Goal: Task Accomplishment & Management: Use online tool/utility

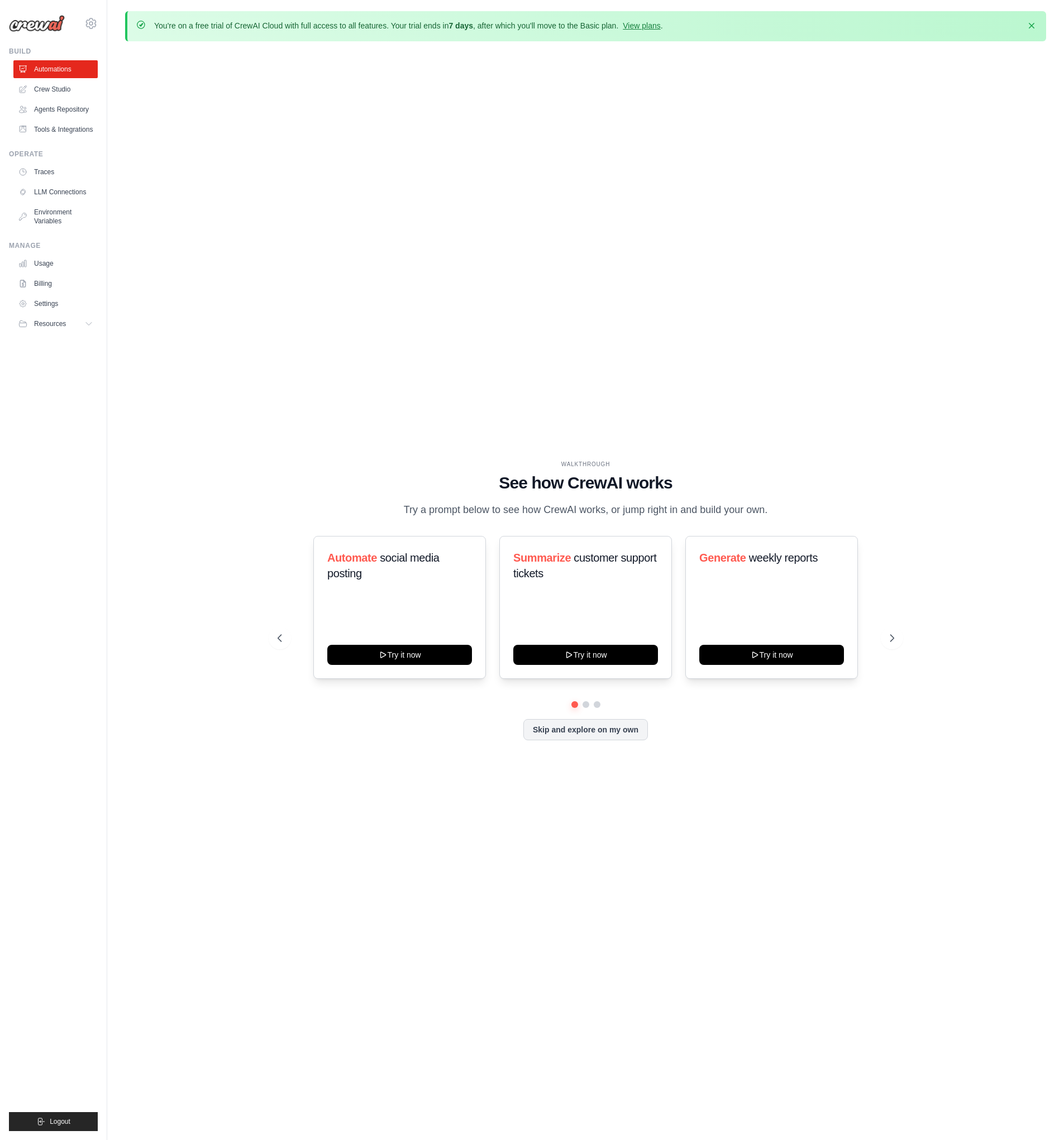
click at [460, 313] on div "WALKTHROUGH See how [PERSON_NAME] works Try a prompt below to see how [PERSON_N…" at bounding box center [586, 609] width 921 height 1118
drag, startPoint x: 181, startPoint y: 286, endPoint x: 81, endPoint y: 147, distance: 171.2
click at [181, 283] on div "WALKTHROUGH See how [PERSON_NAME] works Try a prompt below to see how [PERSON_N…" at bounding box center [586, 609] width 921 height 1118
click at [65, 93] on link "Crew Studio" at bounding box center [57, 89] width 84 height 18
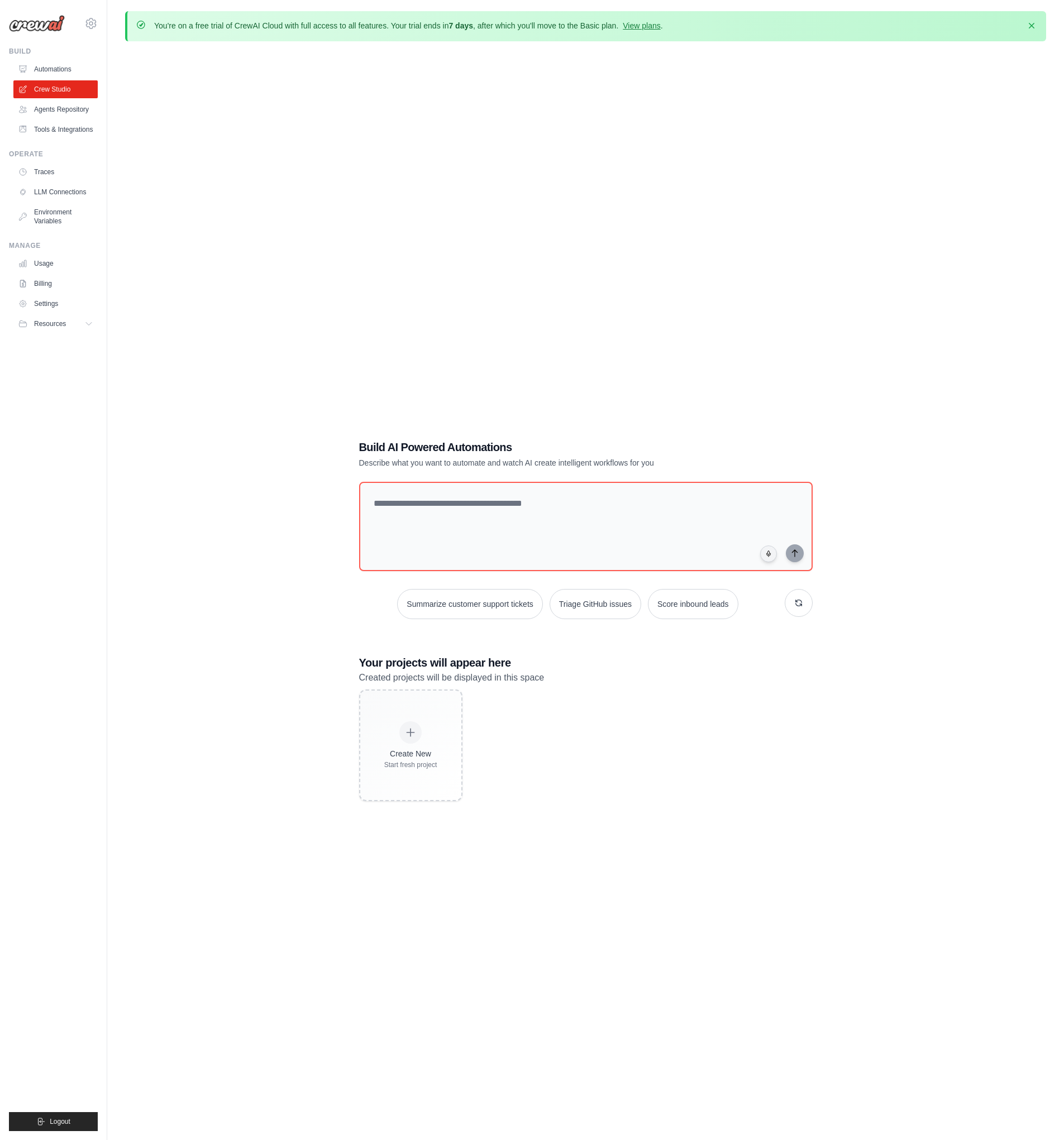
click at [406, 355] on div "Build AI Powered Automations Describe what you want to automate and watch AI cr…" at bounding box center [586, 620] width 921 height 1140
click at [61, 189] on link "LLM Connections" at bounding box center [57, 192] width 84 height 18
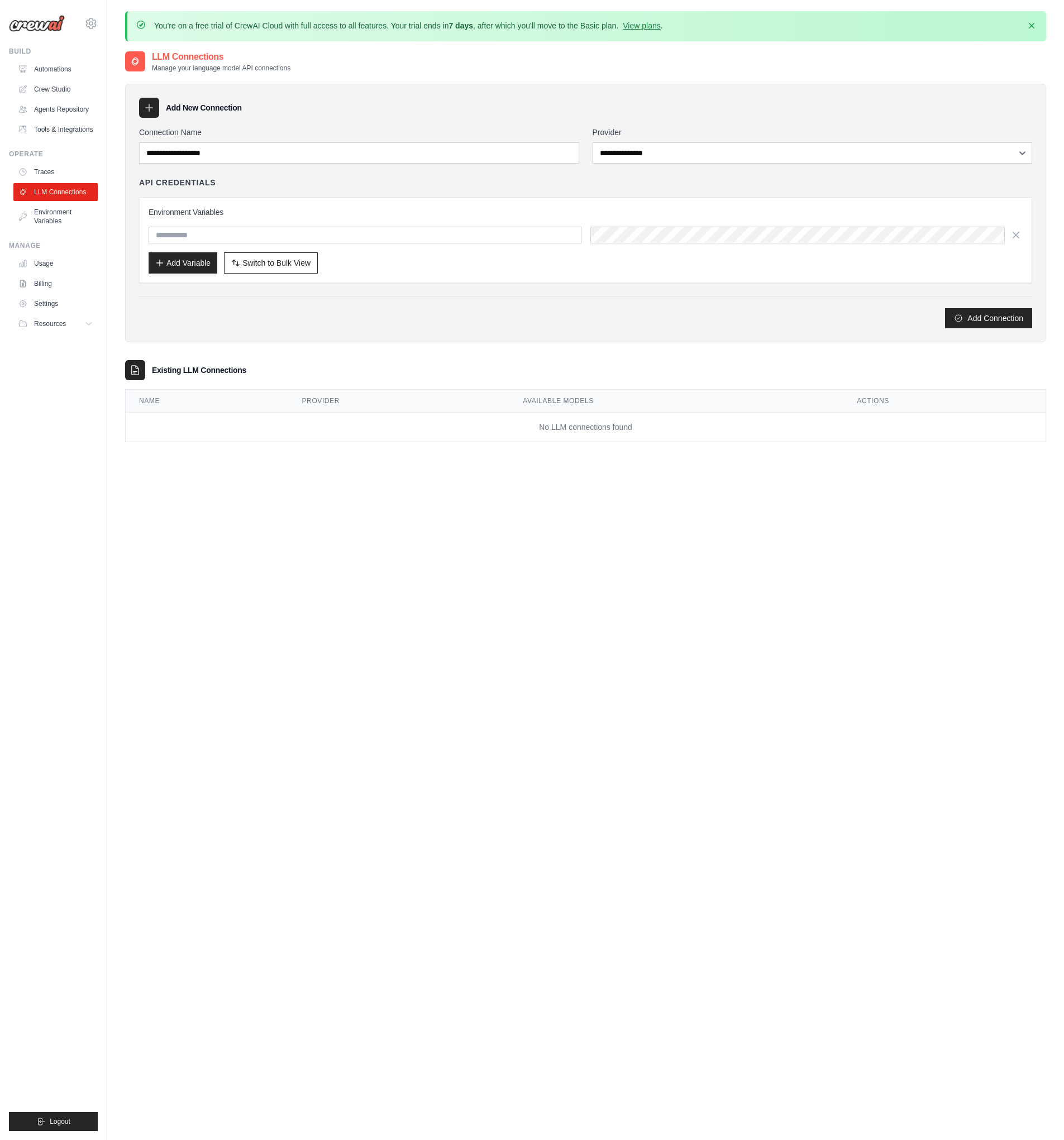
click at [386, 532] on div "**********" at bounding box center [586, 620] width 921 height 1140
click at [223, 236] on input "text" at bounding box center [365, 235] width 433 height 17
click at [629, 265] on div "Add Variable Switch to Bulk View Switch to Table View" at bounding box center [586, 263] width 874 height 21
click at [53, 218] on link "Environment Variables" at bounding box center [57, 217] width 84 height 27
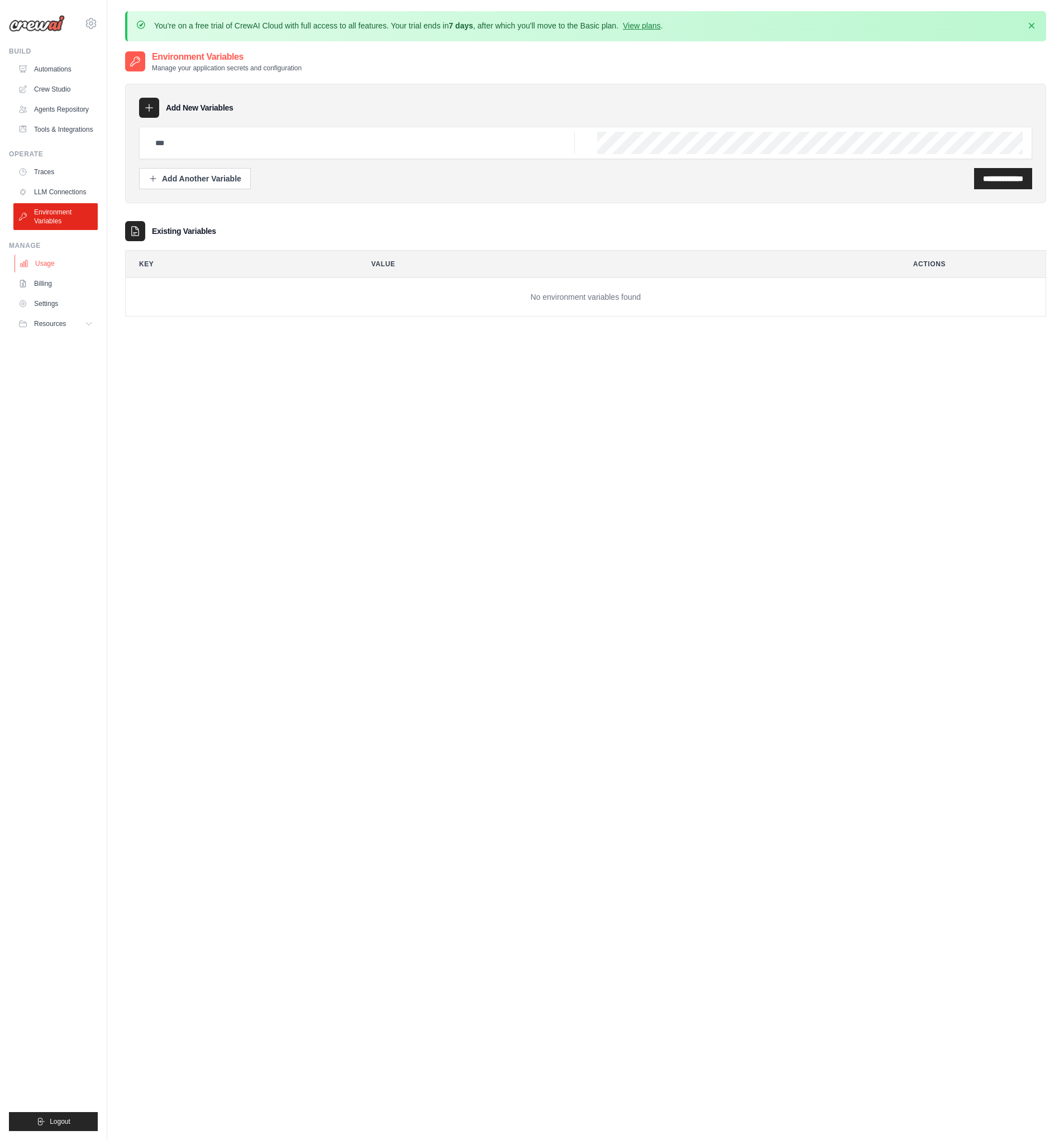
click at [50, 262] on link "Usage" at bounding box center [57, 264] width 84 height 18
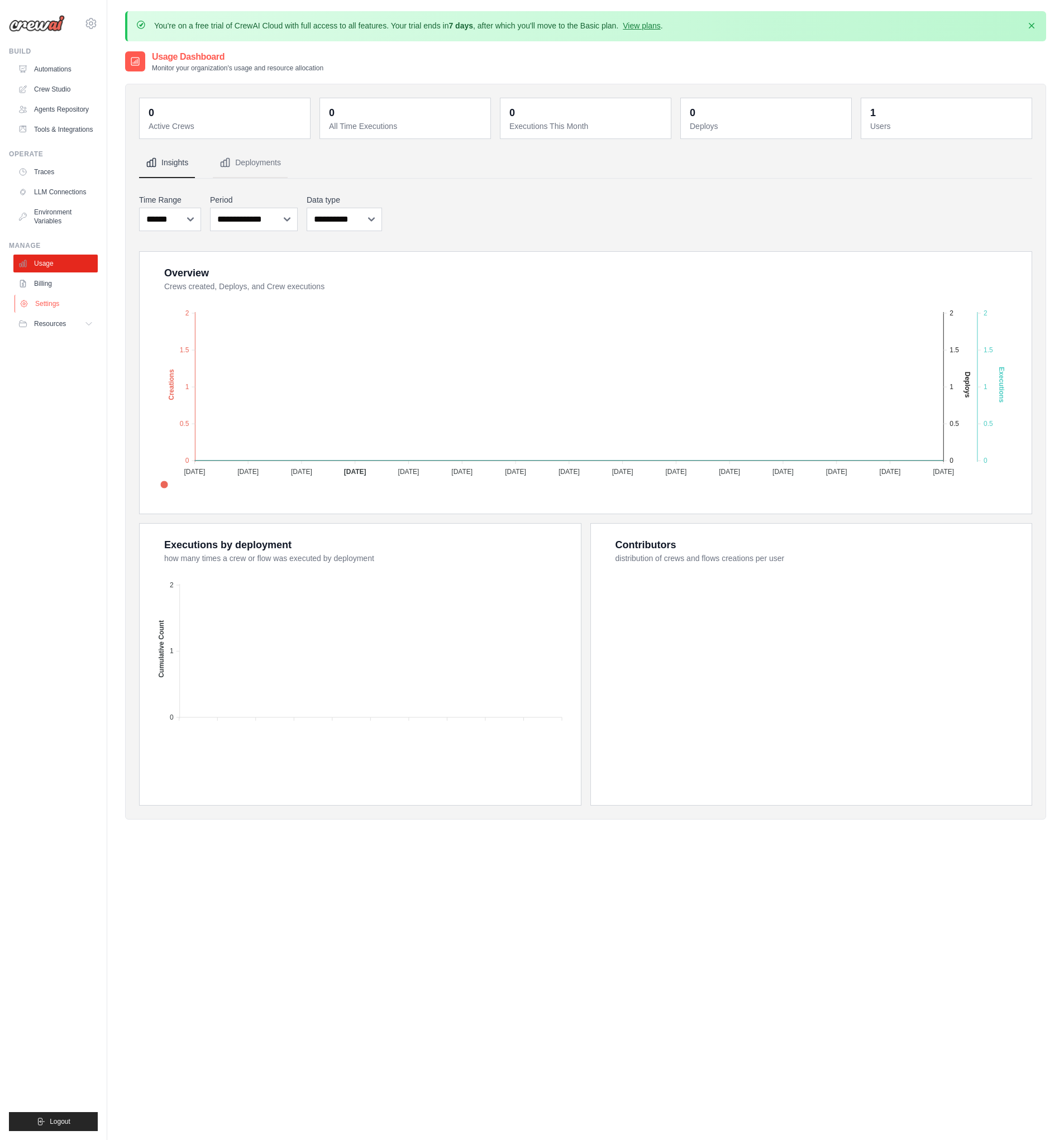
drag, startPoint x: 53, startPoint y: 281, endPoint x: 57, endPoint y: 305, distance: 24.3
click at [53, 281] on link "Billing" at bounding box center [56, 283] width 84 height 18
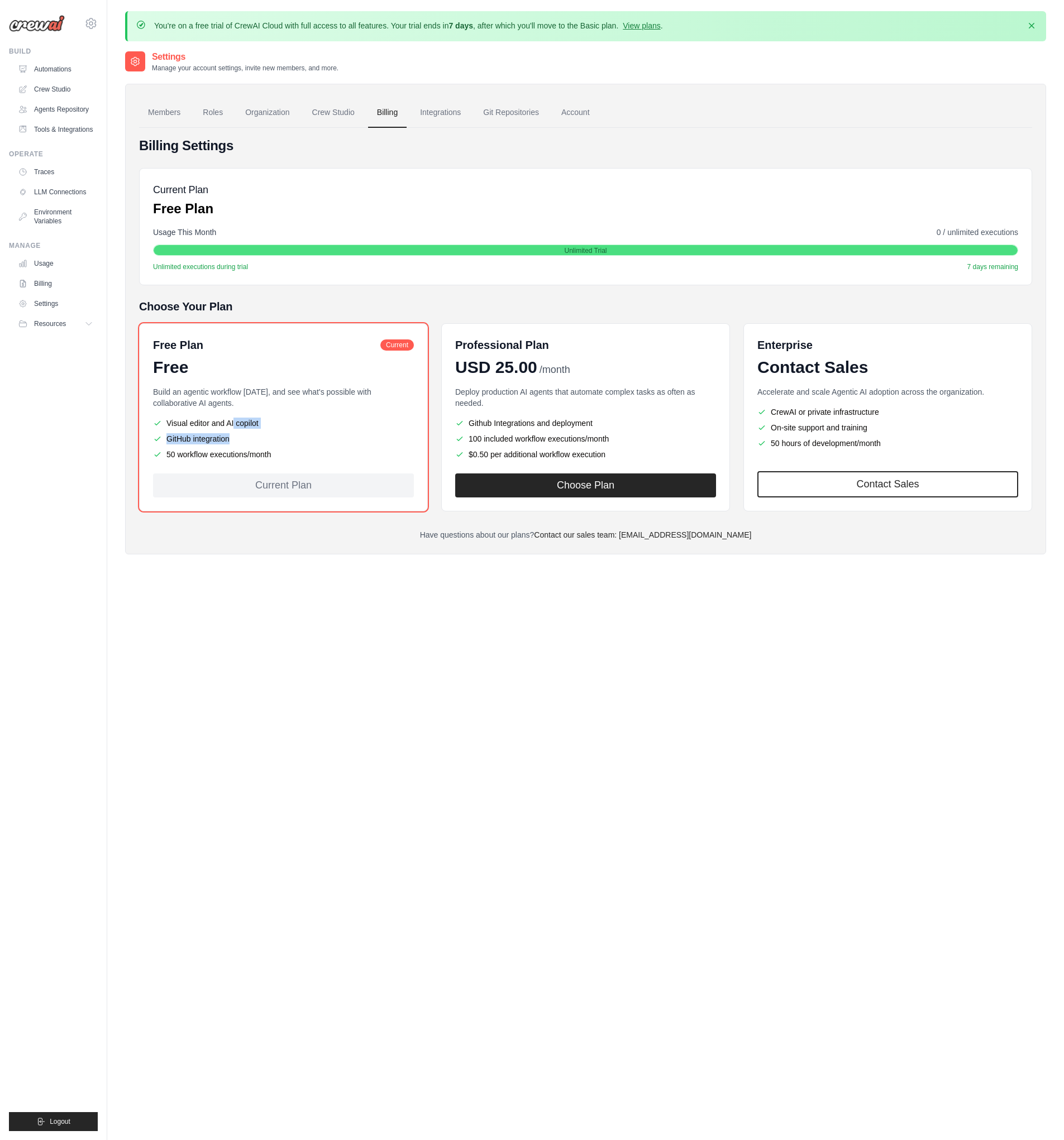
drag, startPoint x: 280, startPoint y: 452, endPoint x: 170, endPoint y: 424, distance: 113.5
click at [170, 424] on ul "Visual editor and AI copilot GitHub integration 50 workflow executions/month" at bounding box center [284, 439] width 261 height 43
click at [264, 441] on li "GitHub integration" at bounding box center [284, 439] width 261 height 11
click at [221, 422] on li "Visual editor and AI copilot" at bounding box center [284, 423] width 261 height 11
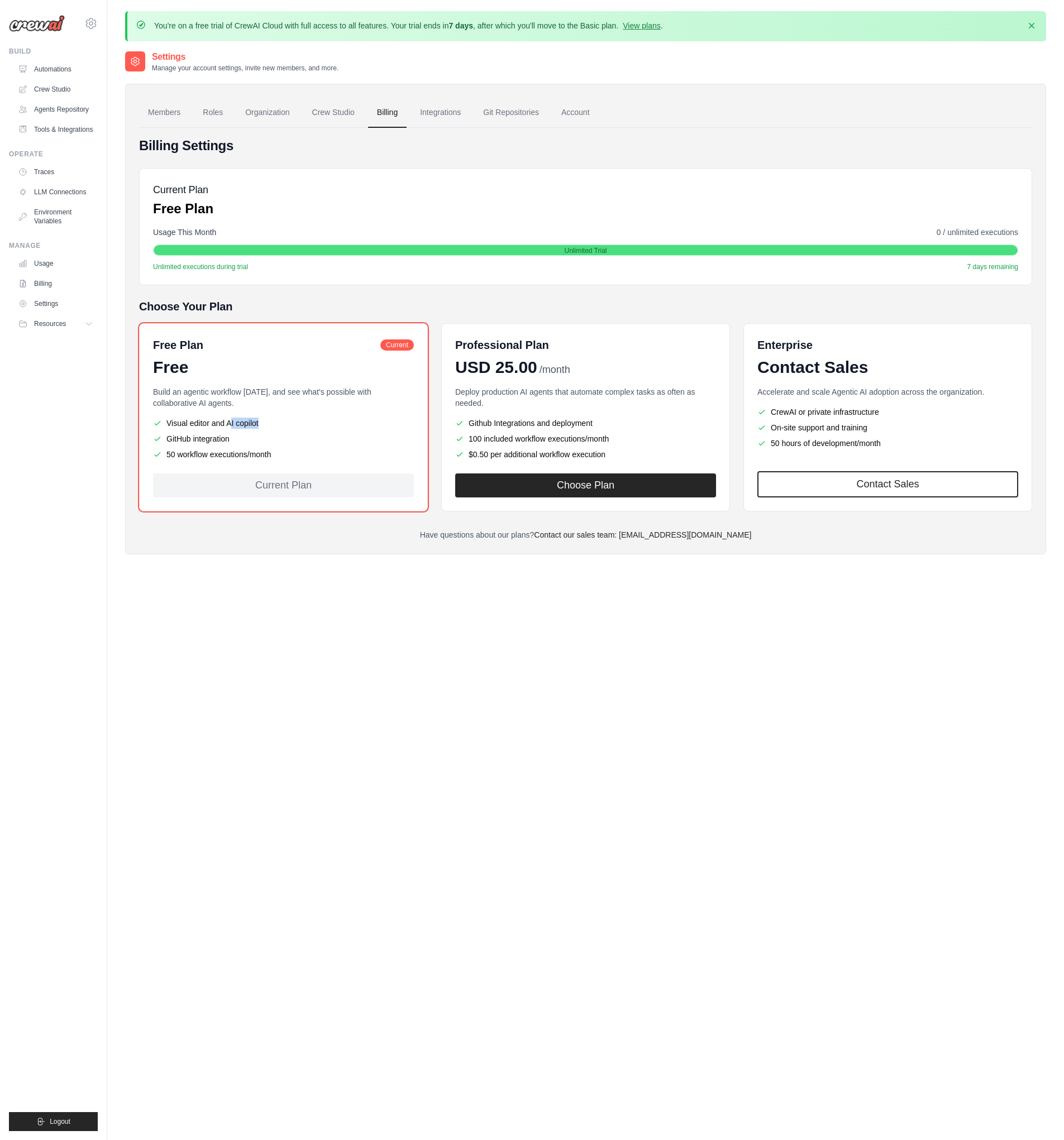
click at [221, 422] on li "Visual editor and AI copilot" at bounding box center [284, 423] width 261 height 11
click at [302, 433] on li "GitHub integration" at bounding box center [284, 439] width 261 height 11
click at [291, 295] on div "Billing Settings Current Plan Free Plan Usage This Month 0 / unlimited executio…" at bounding box center [586, 338] width 893 height 404
click at [48, 66] on link "Automations" at bounding box center [57, 69] width 84 height 18
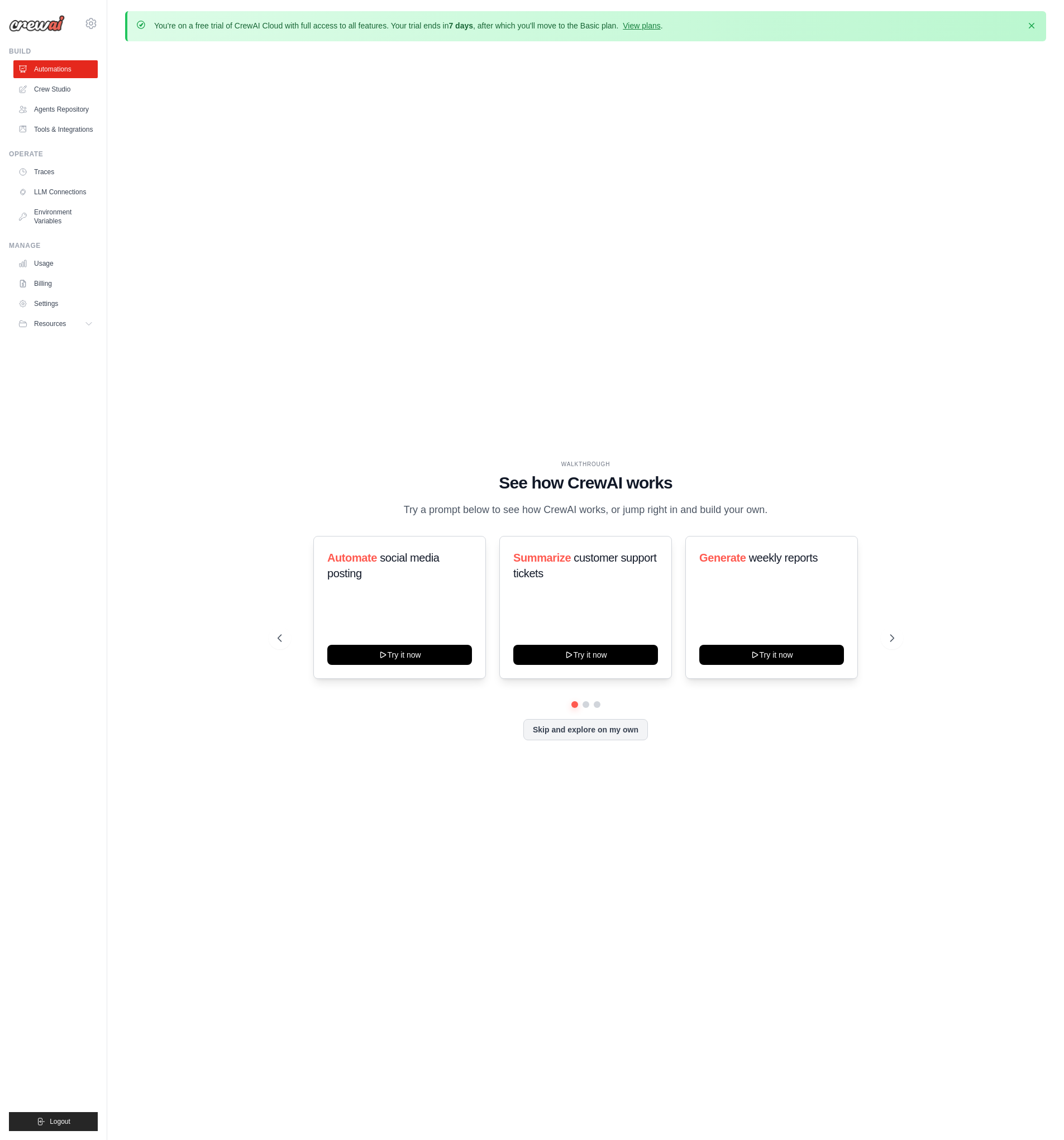
click at [326, 429] on div "WALKTHROUGH See how CrewAI works Try a prompt below to see how CrewAI works, or…" at bounding box center [586, 609] width 921 height 1118
drag, startPoint x: 377, startPoint y: 588, endPoint x: 298, endPoint y: 546, distance: 89.5
click at [298, 545] on div "Automate social media posting Try it now Summarize customer support tickets Try…" at bounding box center [586, 607] width 617 height 143
click at [385, 607] on div "Automate social media posting Try it now" at bounding box center [399, 607] width 172 height 143
drag, startPoint x: 381, startPoint y: 475, endPoint x: 433, endPoint y: 648, distance: 180.6
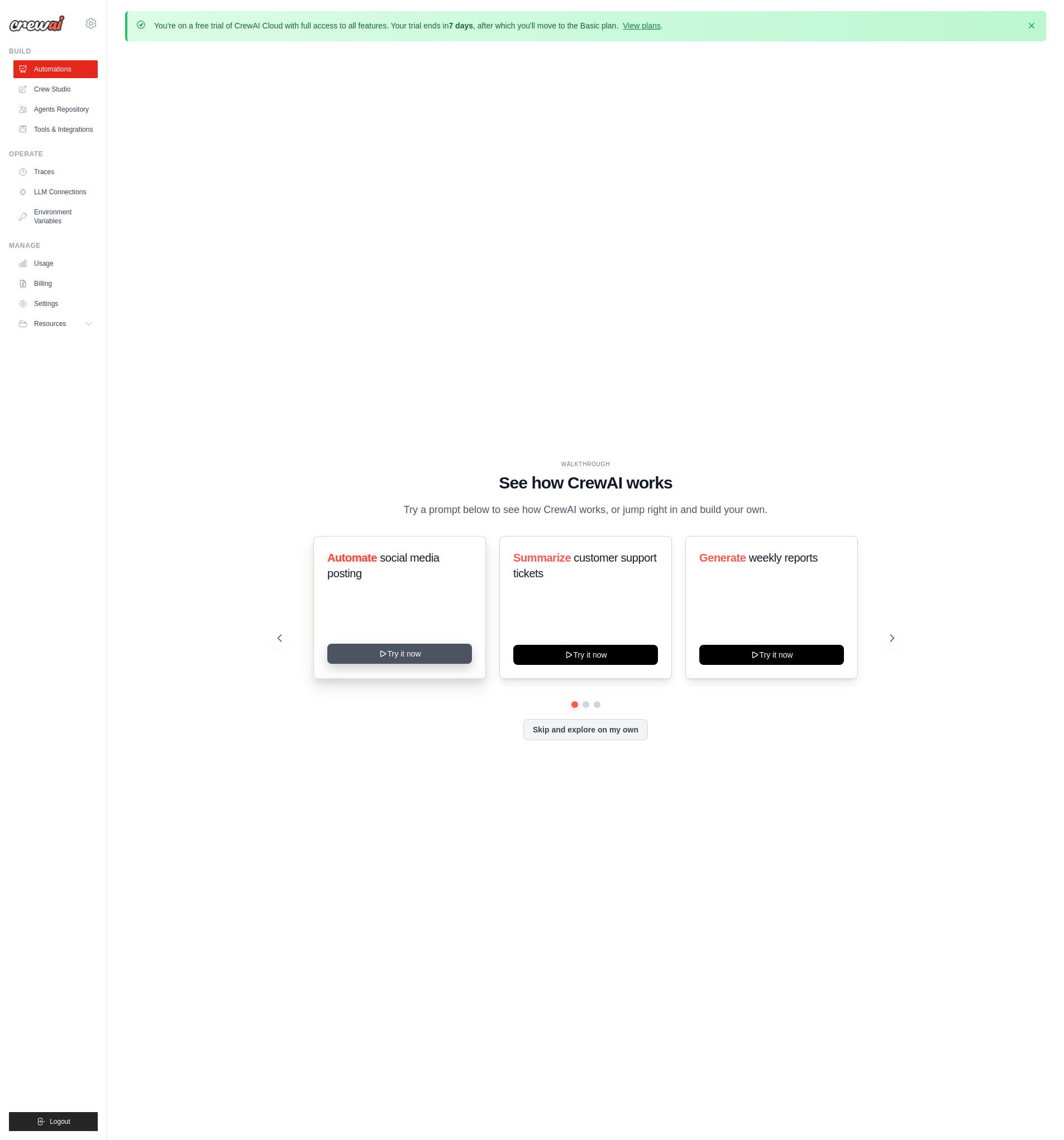
click at [381, 475] on h1 "See how CrewAI works" at bounding box center [586, 483] width 617 height 20
click at [429, 647] on button "Try it now" at bounding box center [400, 654] width 145 height 20
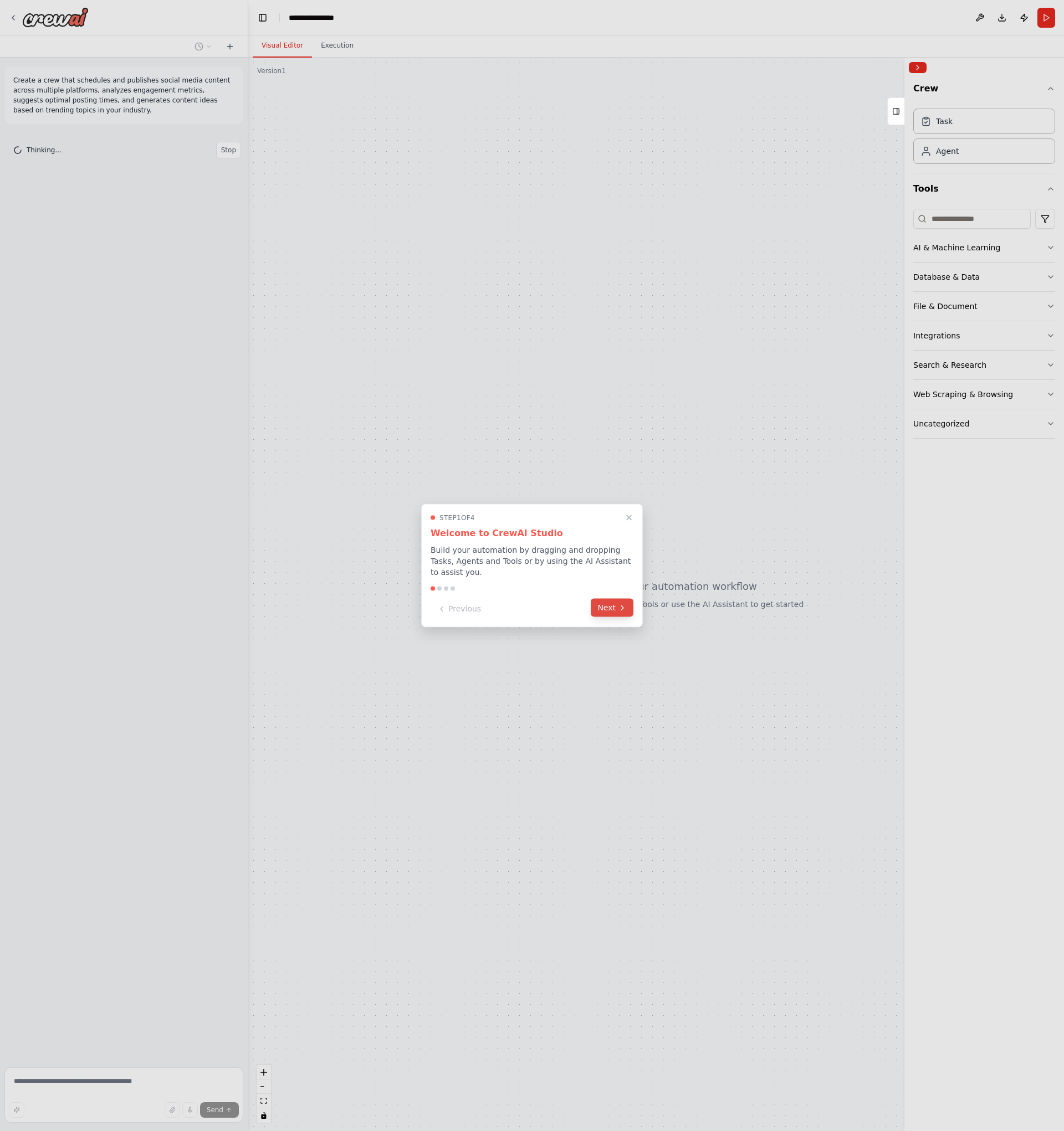
click at [611, 605] on button "Next" at bounding box center [612, 608] width 43 height 18
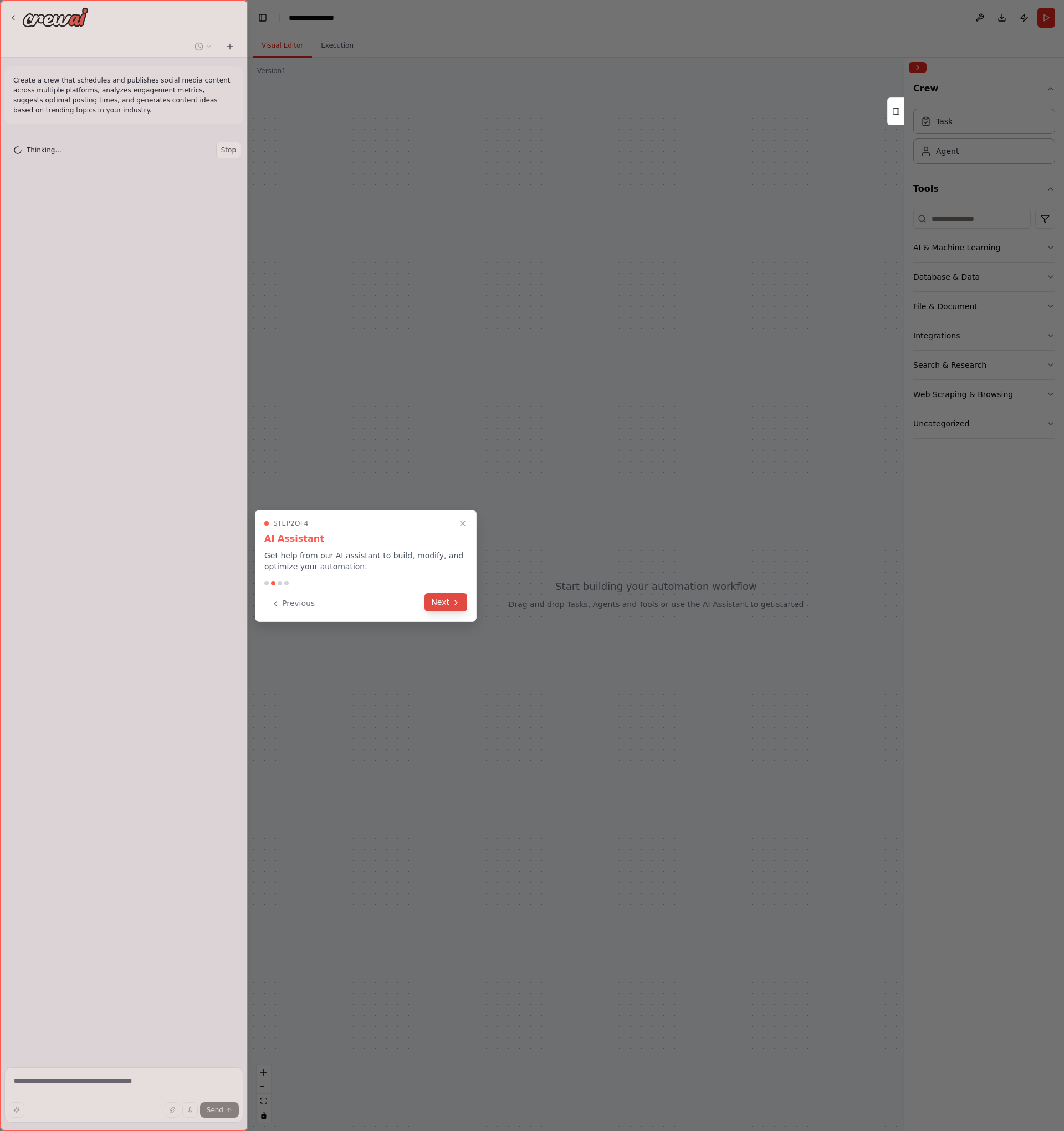
click at [436, 604] on button "Next" at bounding box center [446, 602] width 43 height 18
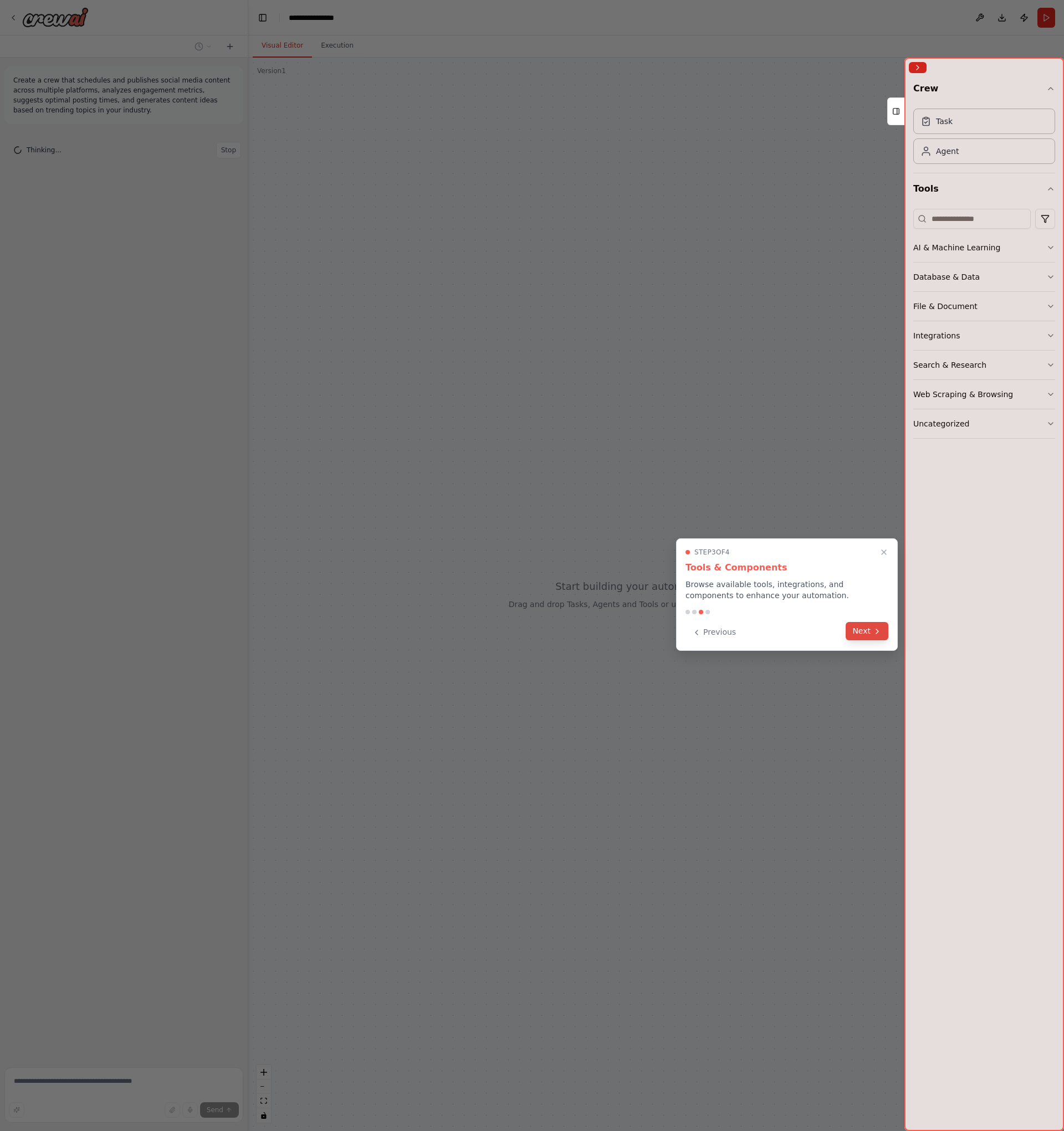
click at [866, 630] on button "Next" at bounding box center [867, 631] width 43 height 18
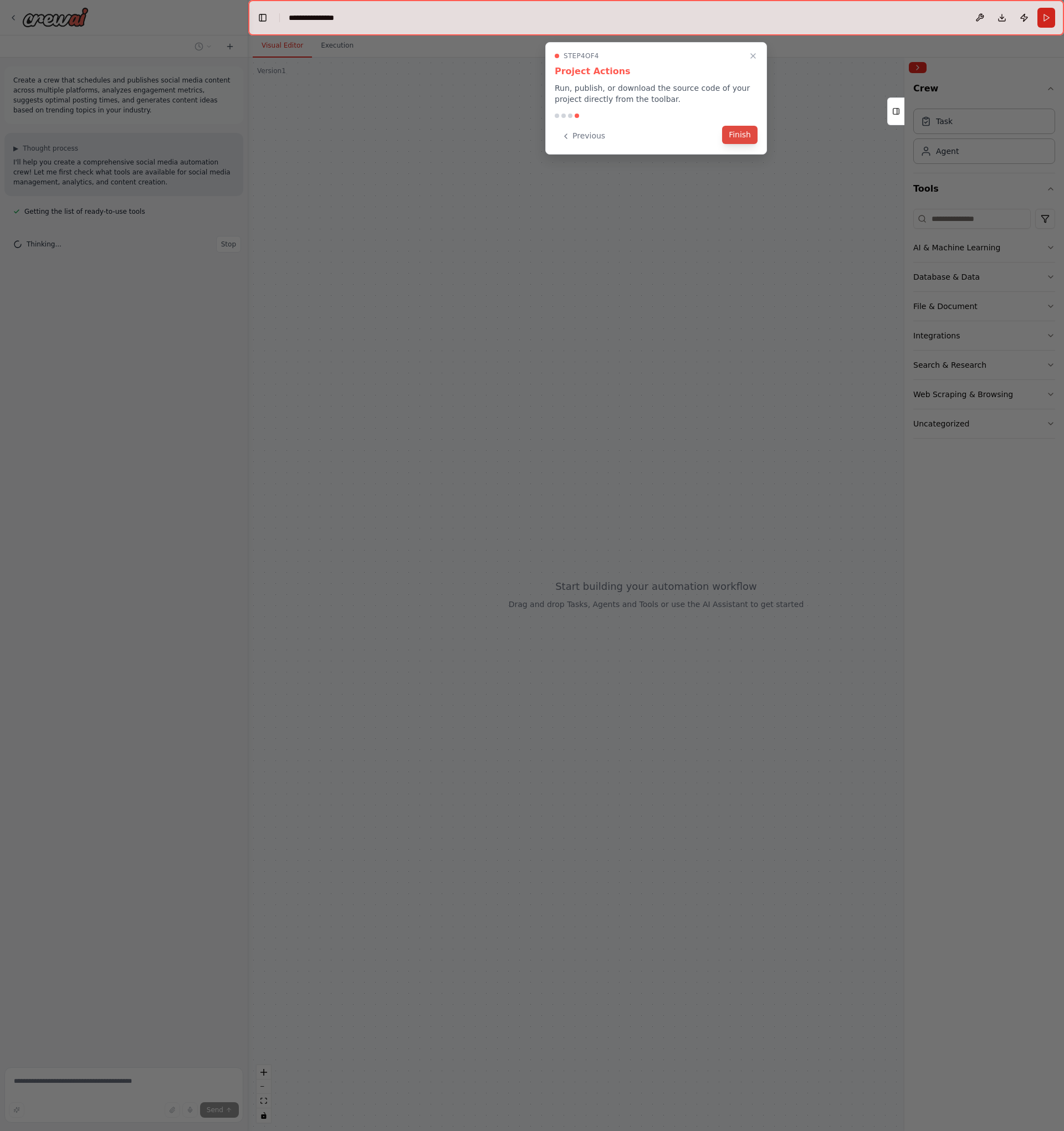
click at [730, 131] on button "Finish" at bounding box center [740, 135] width 36 height 18
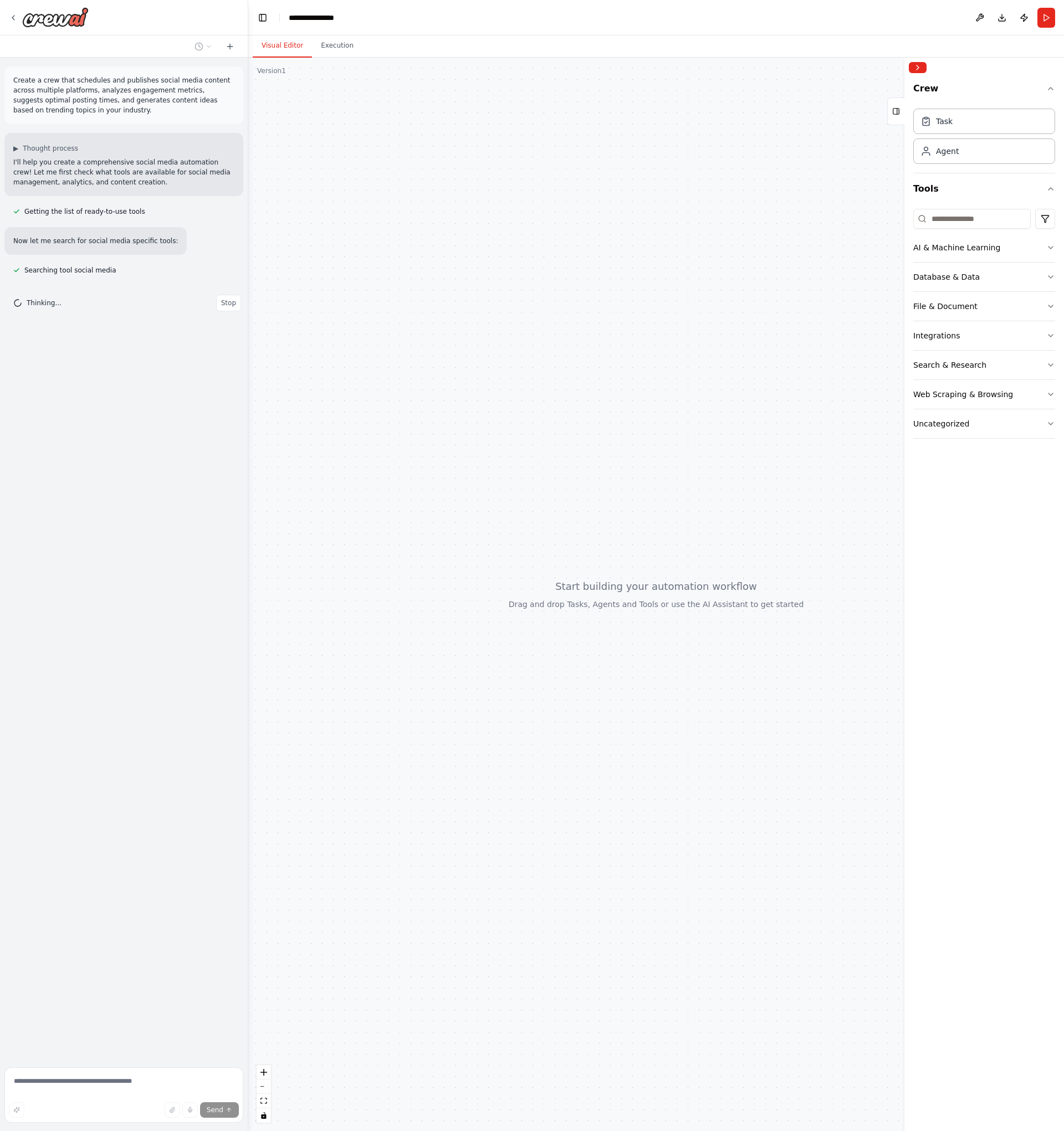
drag, startPoint x: 520, startPoint y: 390, endPoint x: 604, endPoint y: 435, distance: 95.3
click at [603, 428] on div at bounding box center [656, 594] width 816 height 1074
drag, startPoint x: 637, startPoint y: 458, endPoint x: 513, endPoint y: 384, distance: 144.4
click at [513, 384] on div at bounding box center [656, 594] width 816 height 1074
click at [723, 602] on div at bounding box center [656, 594] width 816 height 1074
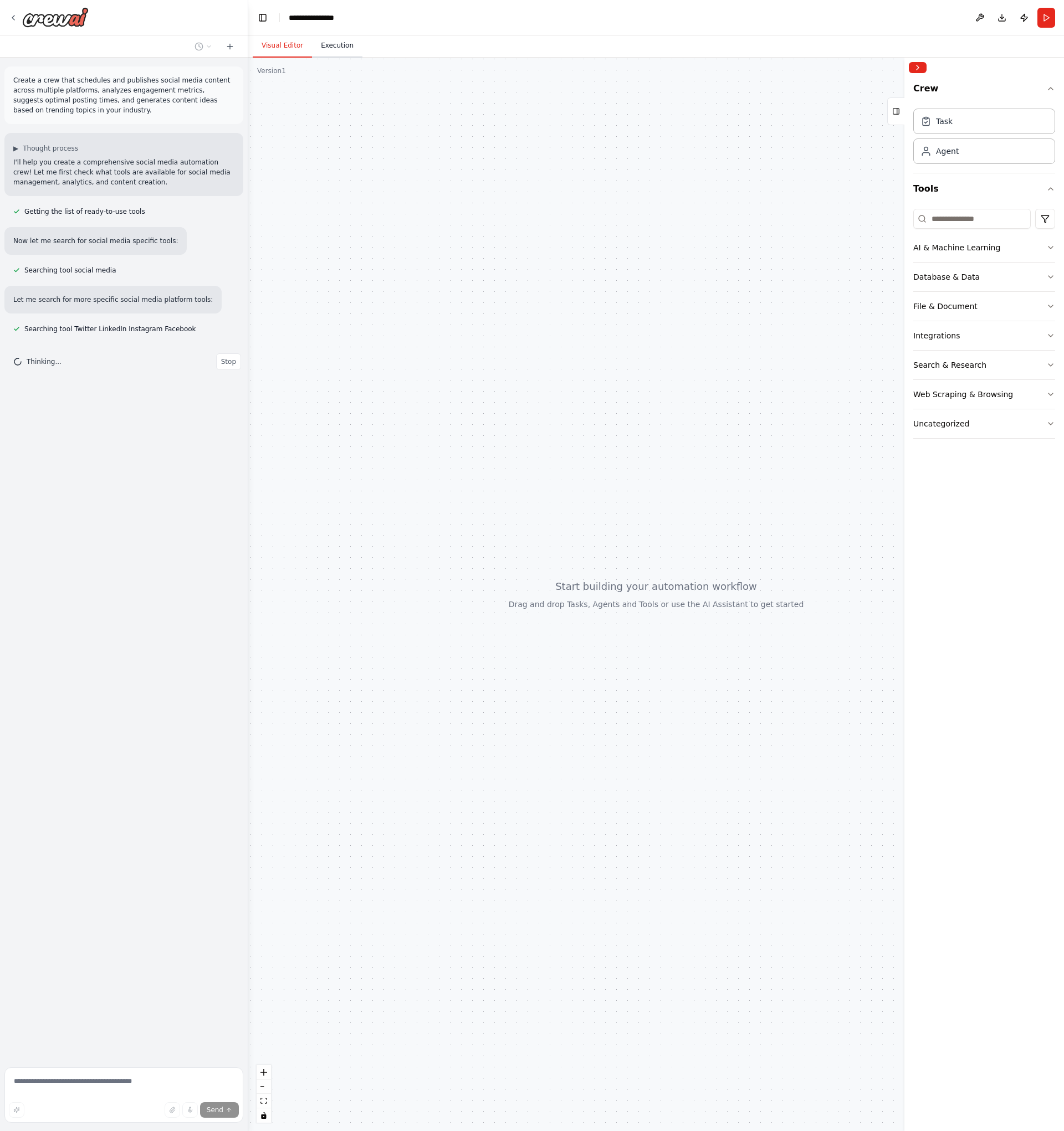
click at [336, 40] on button "Execution" at bounding box center [337, 46] width 51 height 23
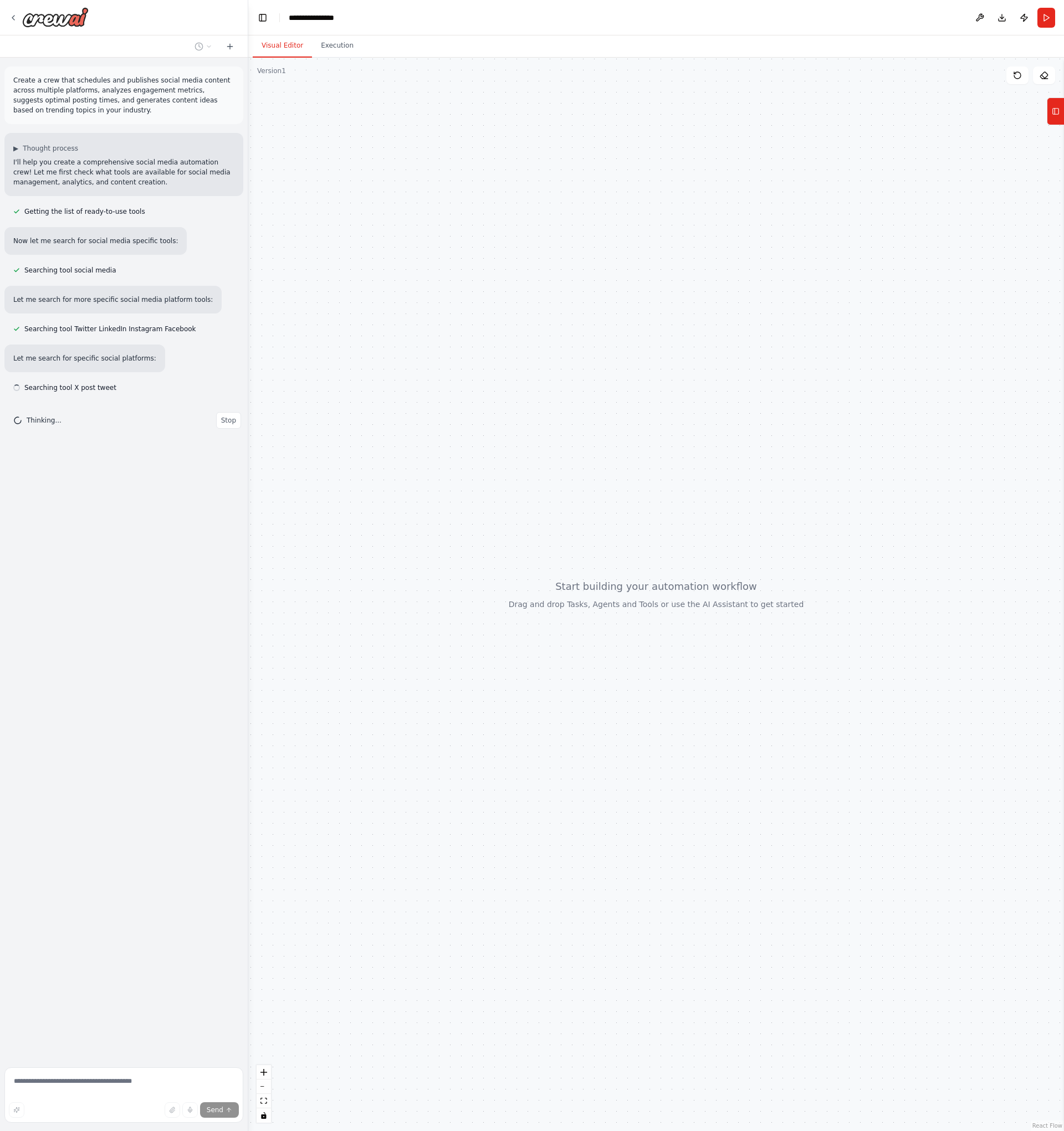
click at [285, 41] on button "Visual Editor" at bounding box center [282, 46] width 59 height 23
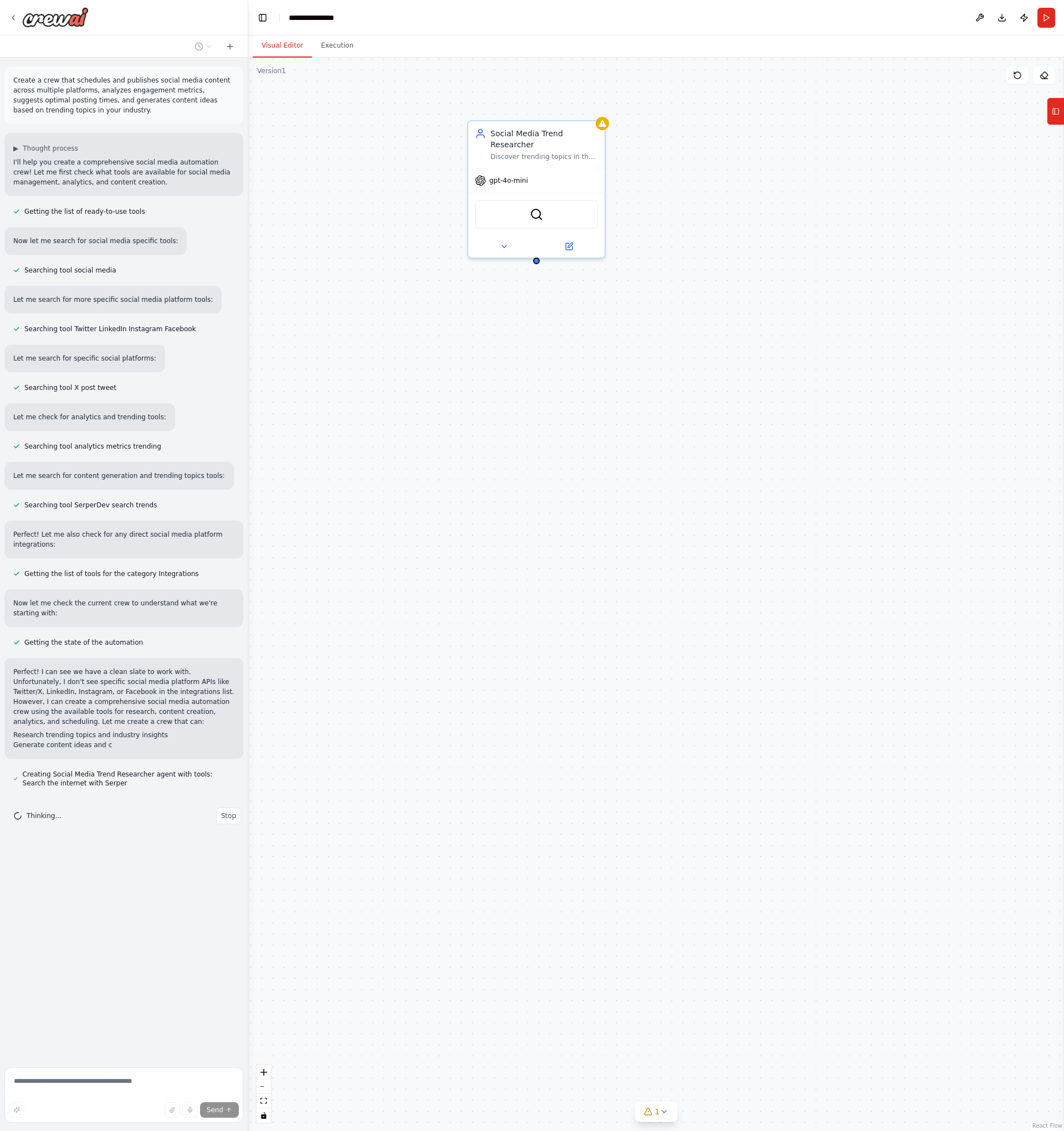
drag, startPoint x: 472, startPoint y: 461, endPoint x: 466, endPoint y: 463, distance: 6.3
click at [472, 461] on div "Social Media Trend Researcher Discover trending topics in the {industry} indust…" at bounding box center [656, 594] width 816 height 1074
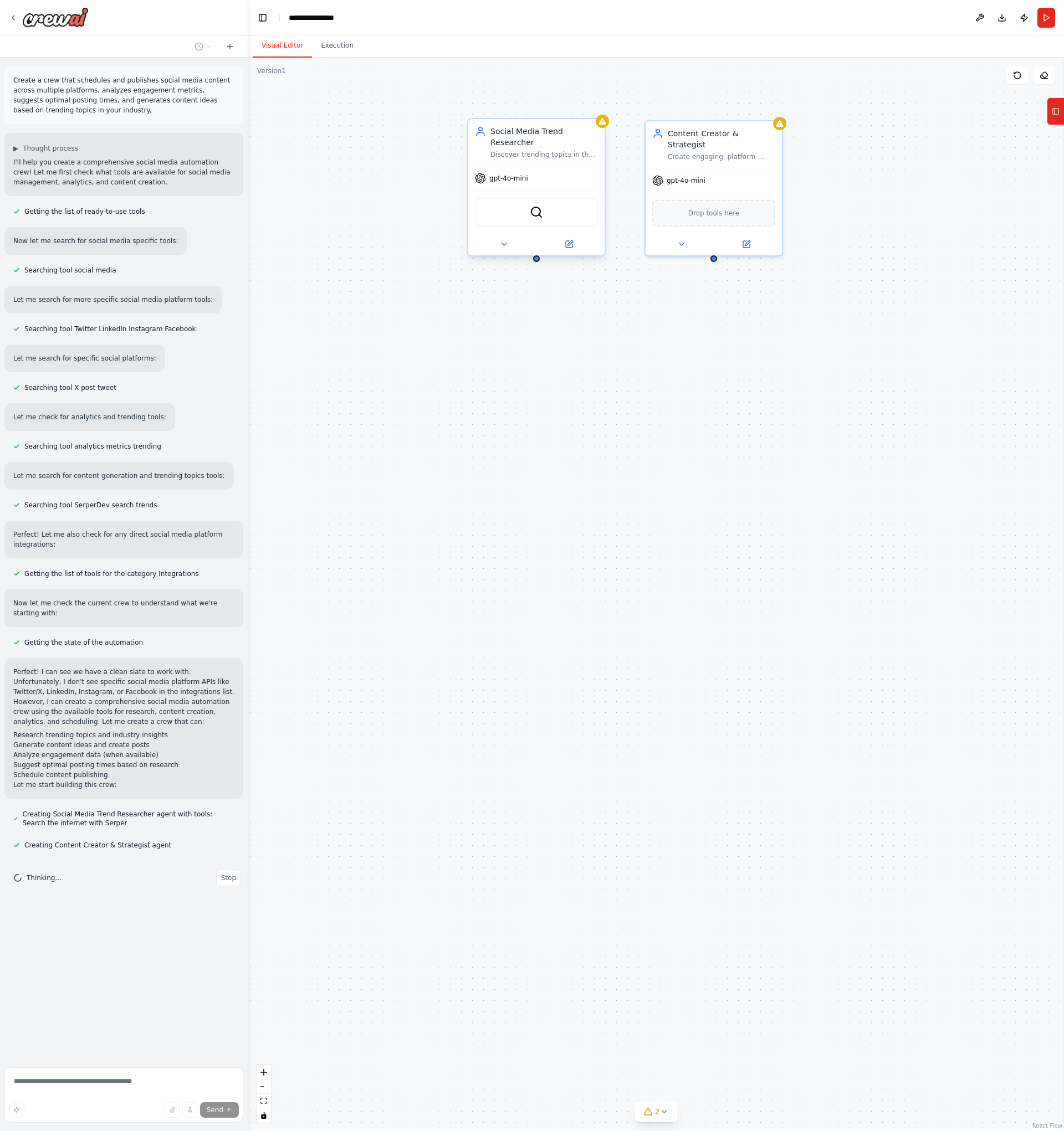
click at [555, 153] on div "Discover trending topics in the {industry} industry, analyze competitor content…" at bounding box center [544, 155] width 108 height 9
click at [671, 166] on div "gpt-4o-mini" at bounding box center [714, 178] width 136 height 25
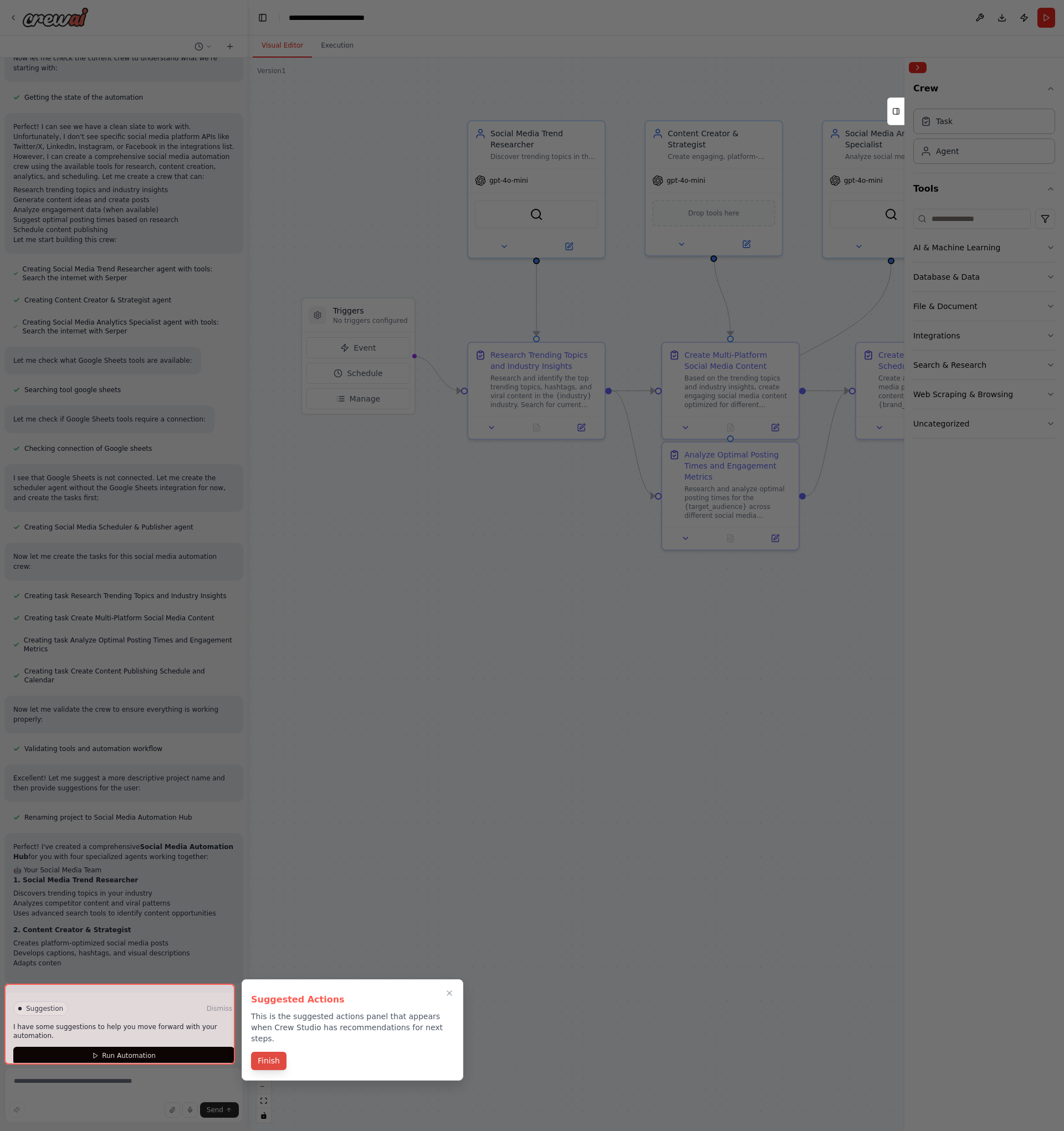
click at [263, 1052] on button "Finish" at bounding box center [269, 1061] width 36 height 18
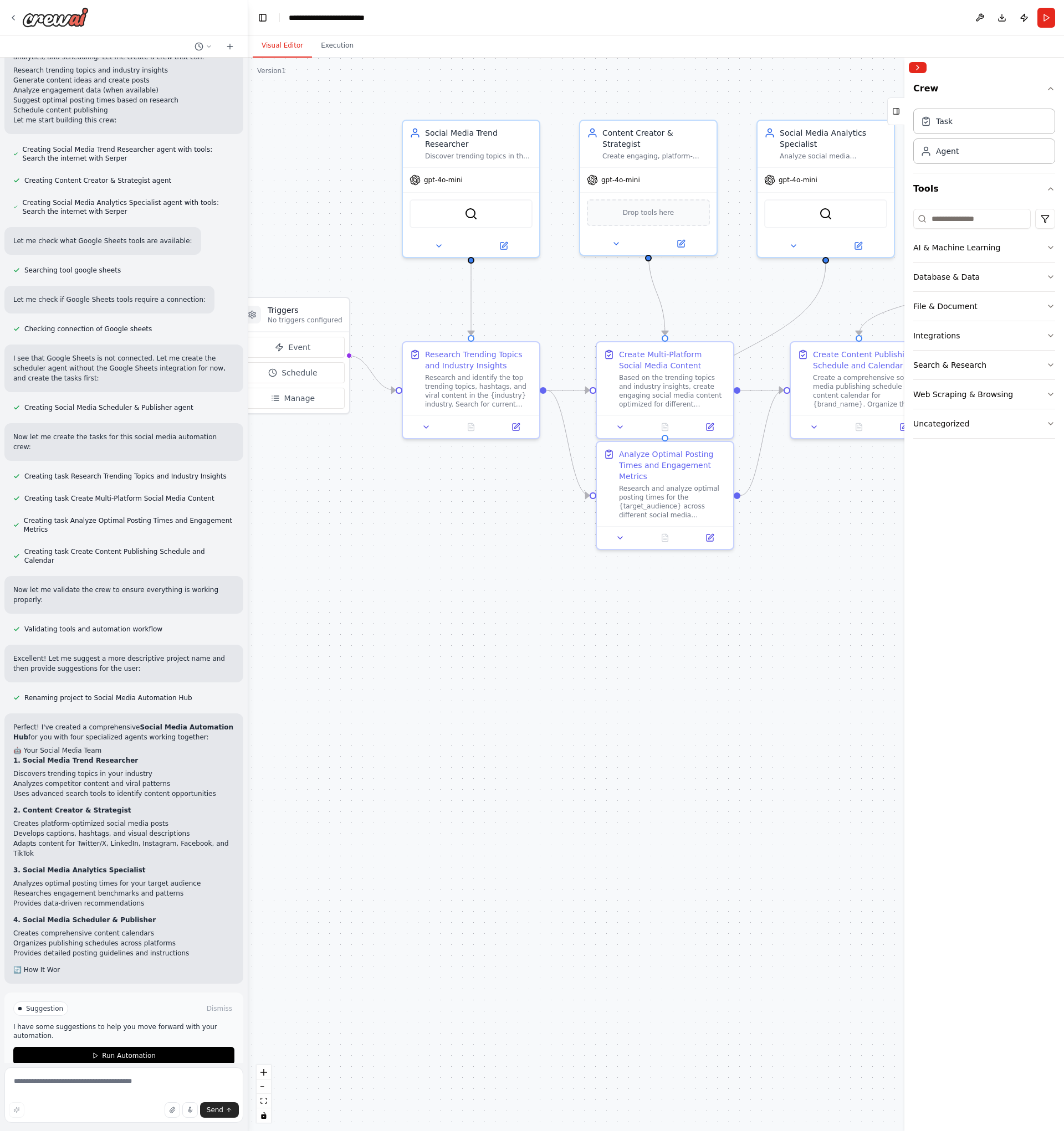
drag, startPoint x: 668, startPoint y: 306, endPoint x: 592, endPoint y: 307, distance: 76.0
click at [592, 307] on div ".deletable-edge-delete-btn { width: 20px; height: 20px; border: 0px solid #ffff…" at bounding box center [656, 594] width 816 height 1074
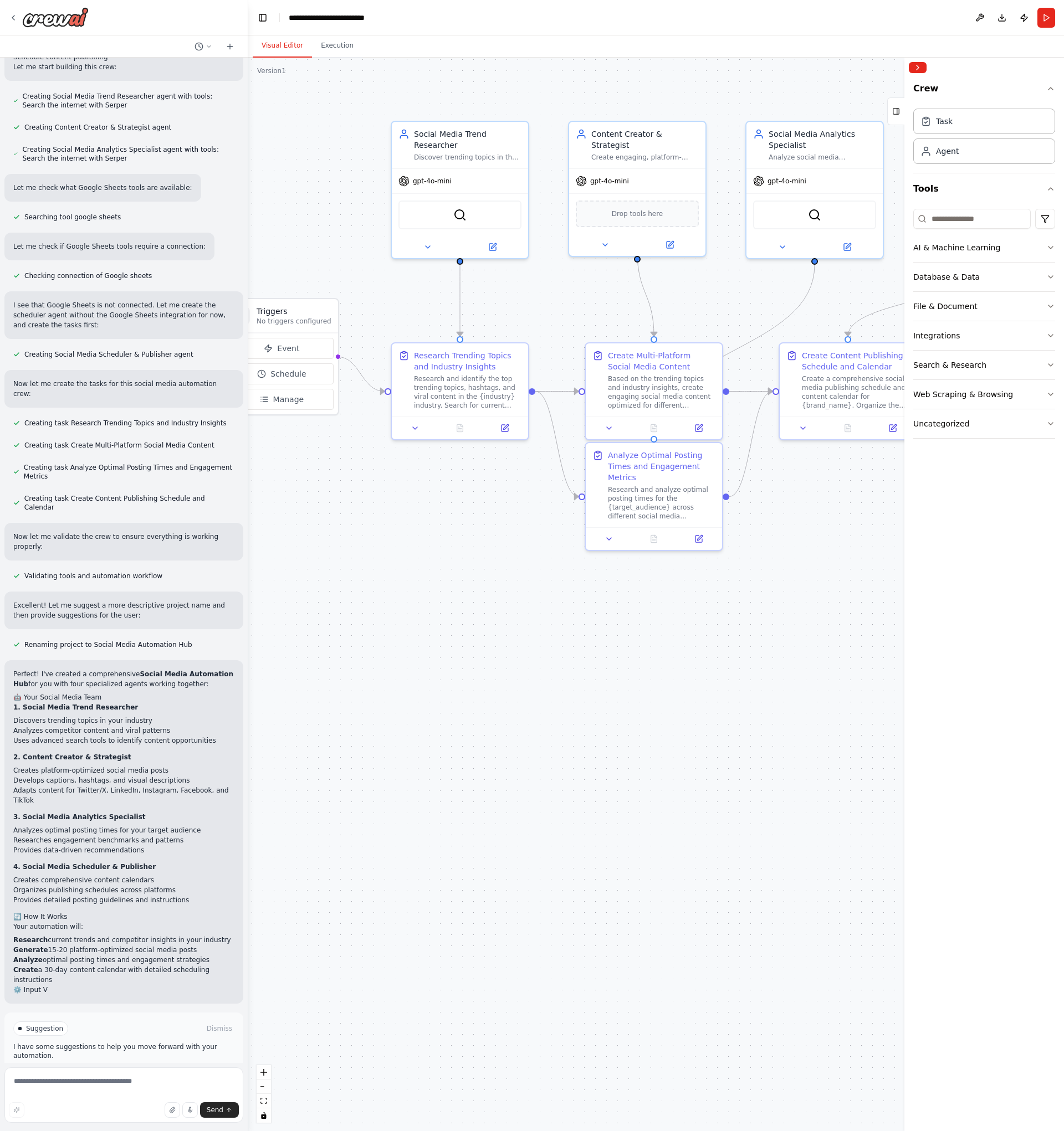
scroll to position [738, 0]
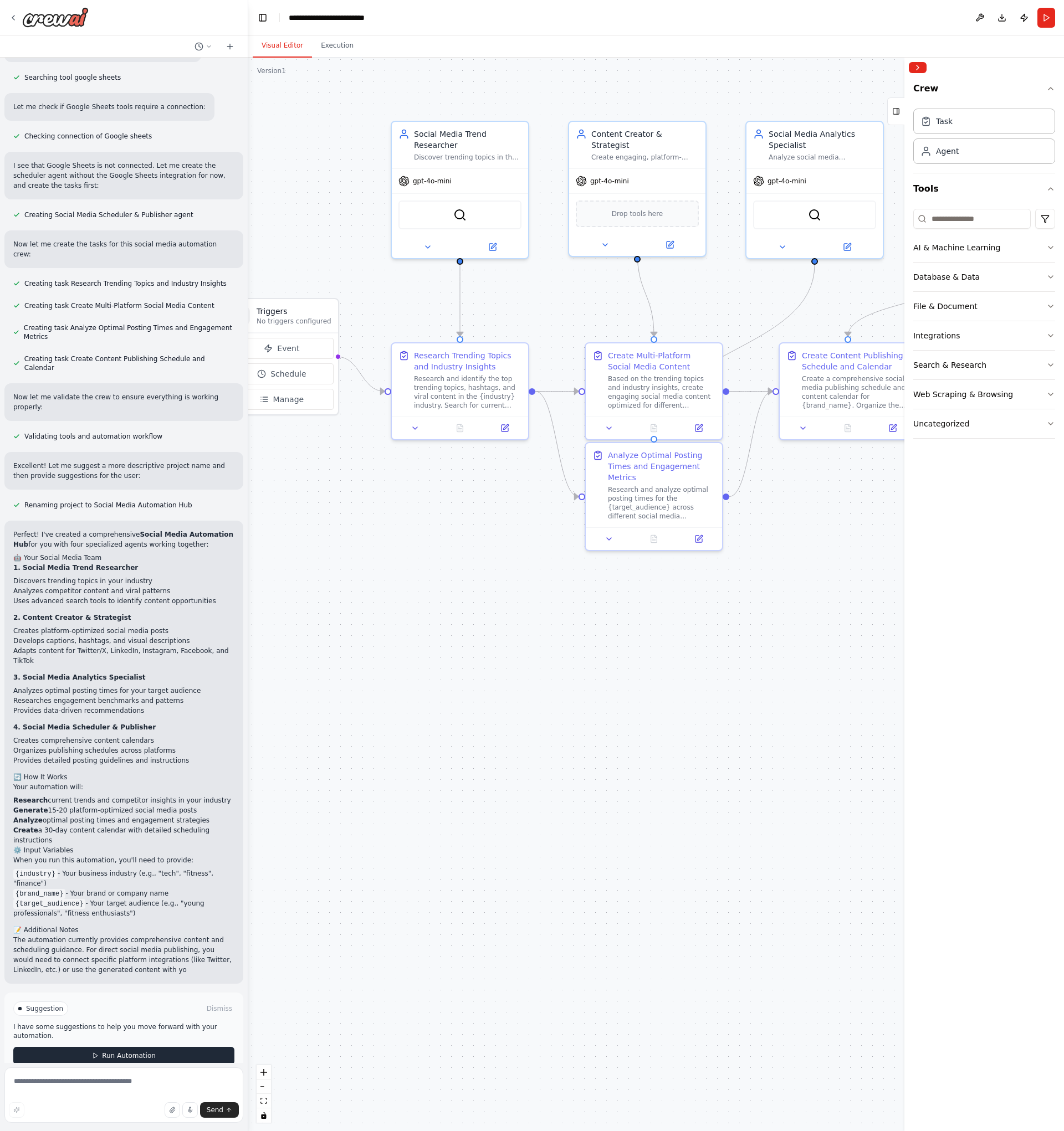
click at [131, 1051] on span "Run Automation" at bounding box center [129, 1056] width 53 height 9
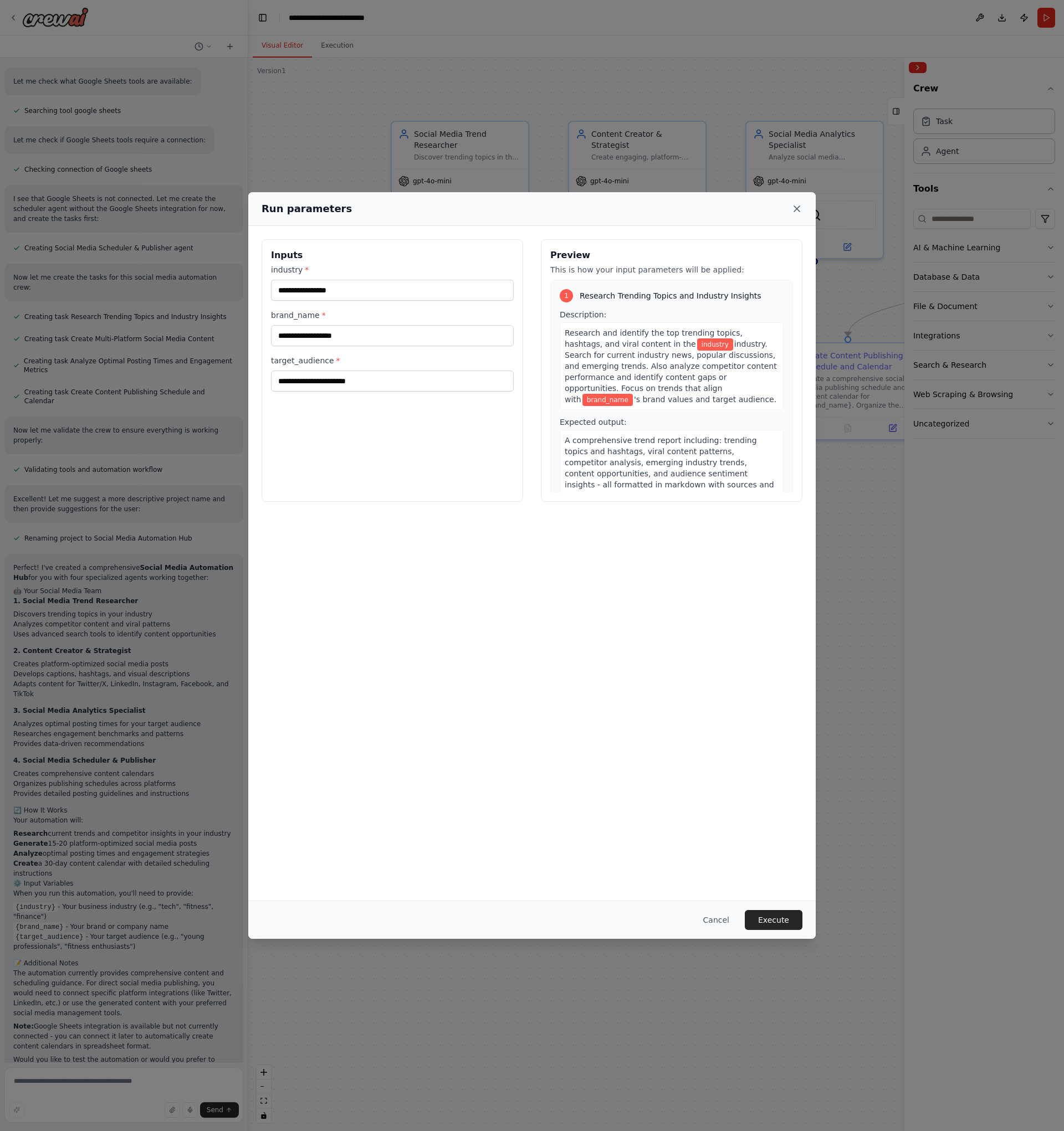
scroll to position [834, 0]
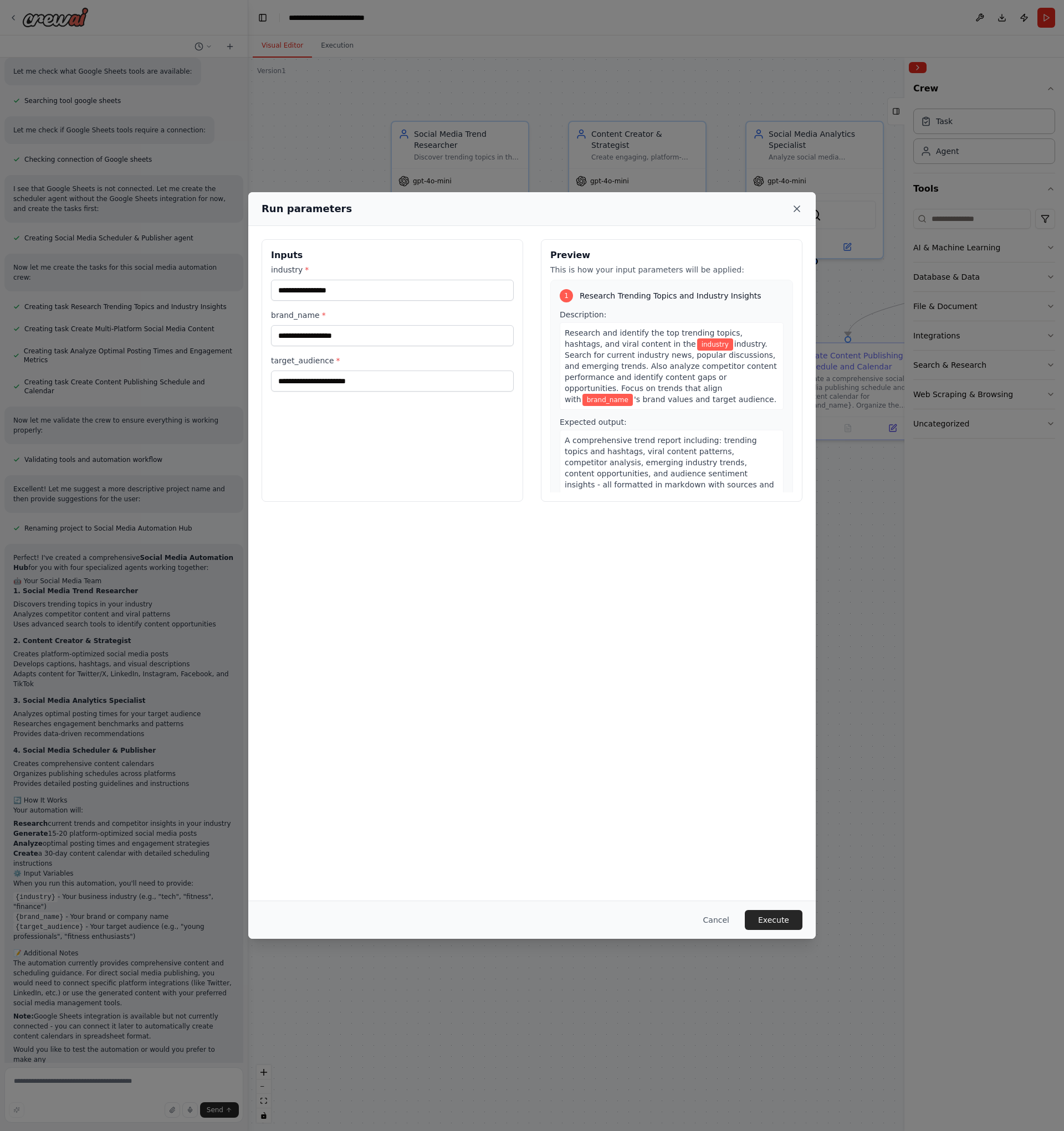
click at [799, 208] on icon at bounding box center [797, 209] width 11 height 11
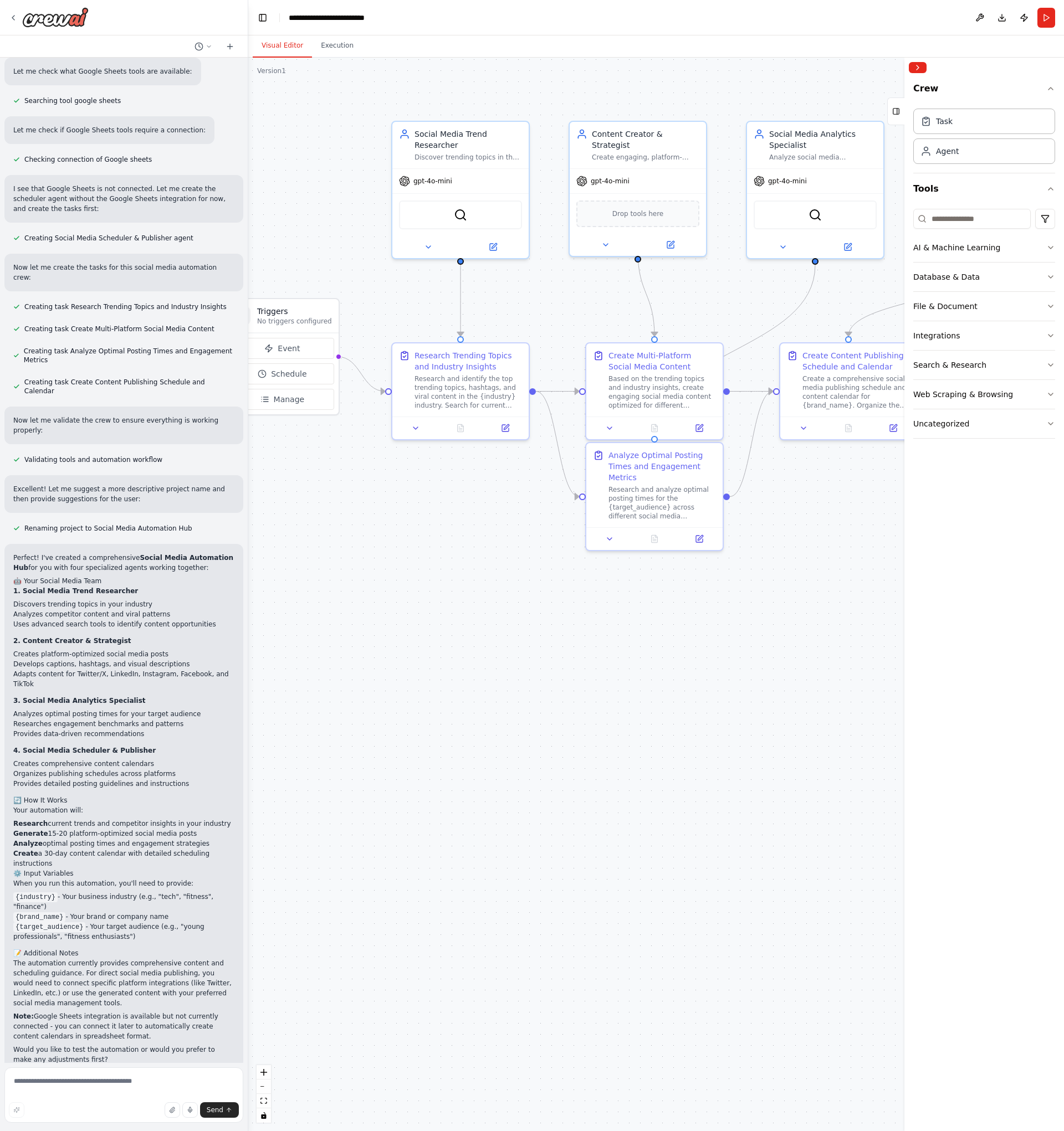
drag, startPoint x: 422, startPoint y: 606, endPoint x: 423, endPoint y: 568, distance: 38.0
click at [423, 605] on div ".deletable-edge-delete-btn { width: 20px; height: 20px; border: 0px solid #ffff…" at bounding box center [656, 594] width 816 height 1074
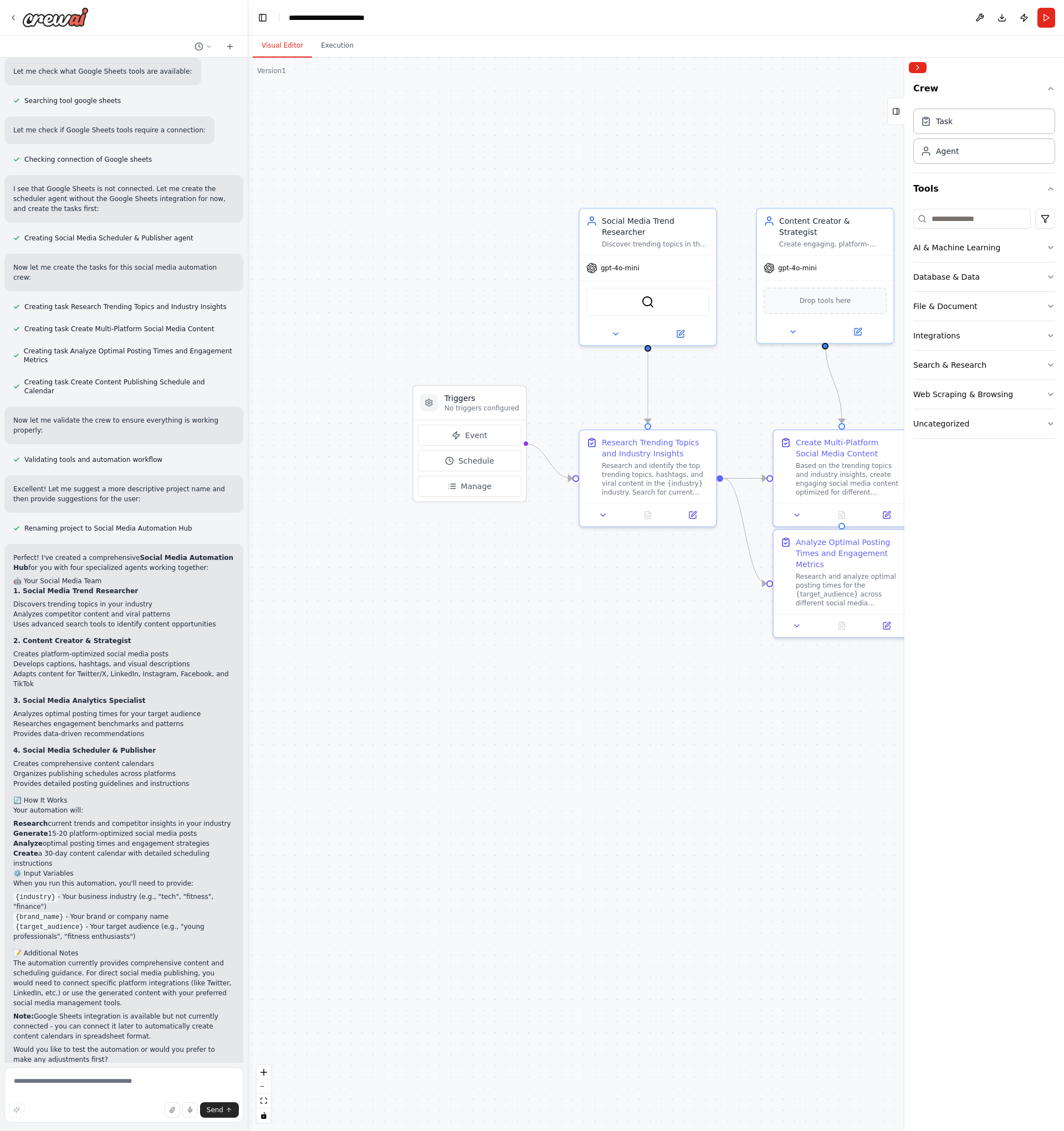
drag, startPoint x: 392, startPoint y: 537, endPoint x: 401, endPoint y: 596, distance: 59.7
click at [401, 596] on div ".deletable-edge-delete-btn { width: 20px; height: 20px; border: 0px solid #ffff…" at bounding box center [656, 594] width 816 height 1074
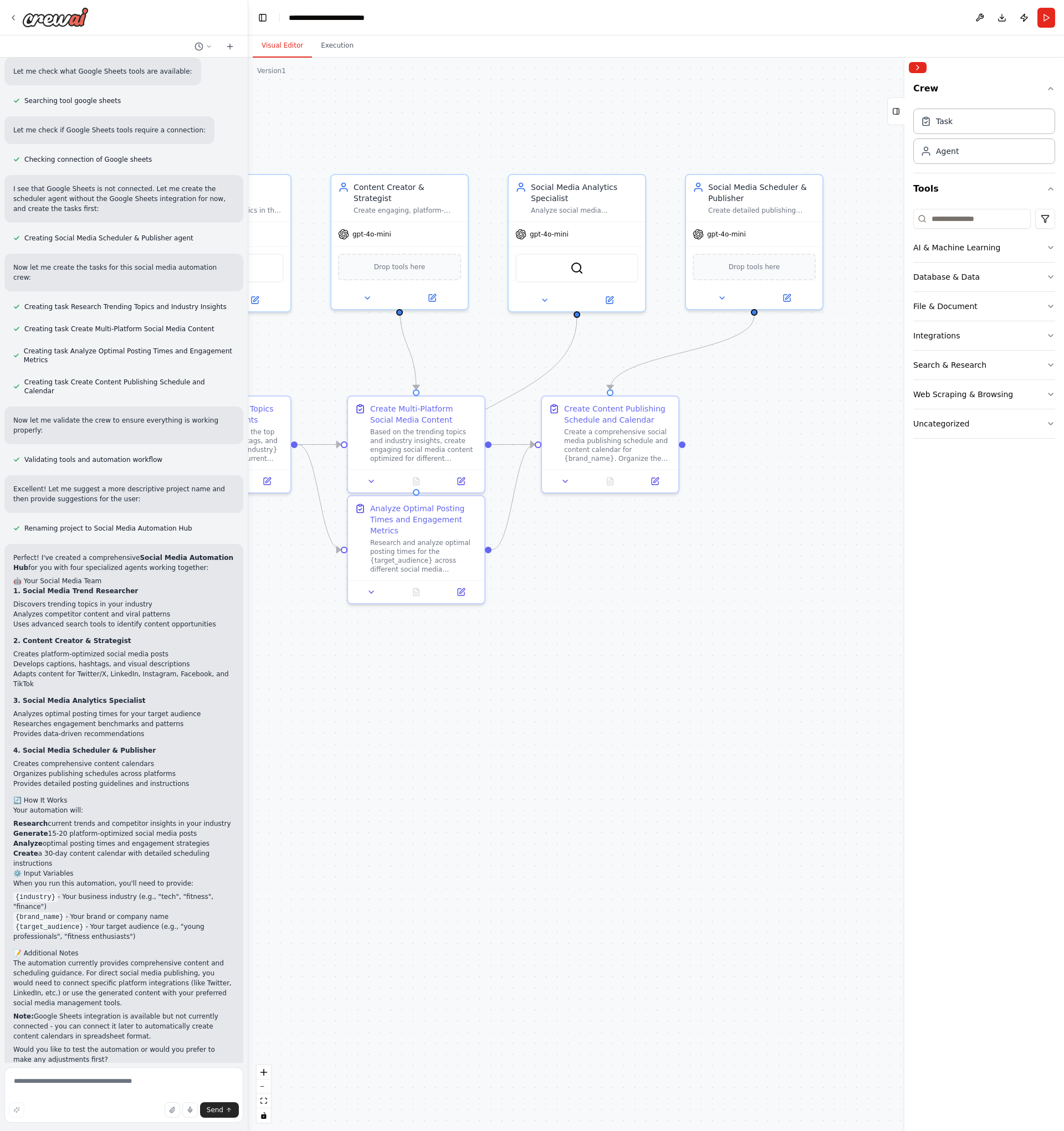
drag, startPoint x: 723, startPoint y: 660, endPoint x: 514, endPoint y: 659, distance: 209.0
click at [514, 659] on div ".deletable-edge-delete-btn { width: 20px; height: 20px; border: 0px solid #ffff…" at bounding box center [656, 594] width 816 height 1074
click at [608, 429] on div "Create a comprehensive social media publishing schedule and content calendar fo…" at bounding box center [617, 443] width 108 height 36
click at [465, 428] on div "Based on the trending topics and industry insights, create engaging social medi…" at bounding box center [423, 443] width 108 height 36
